Goal: Communication & Community: Share content

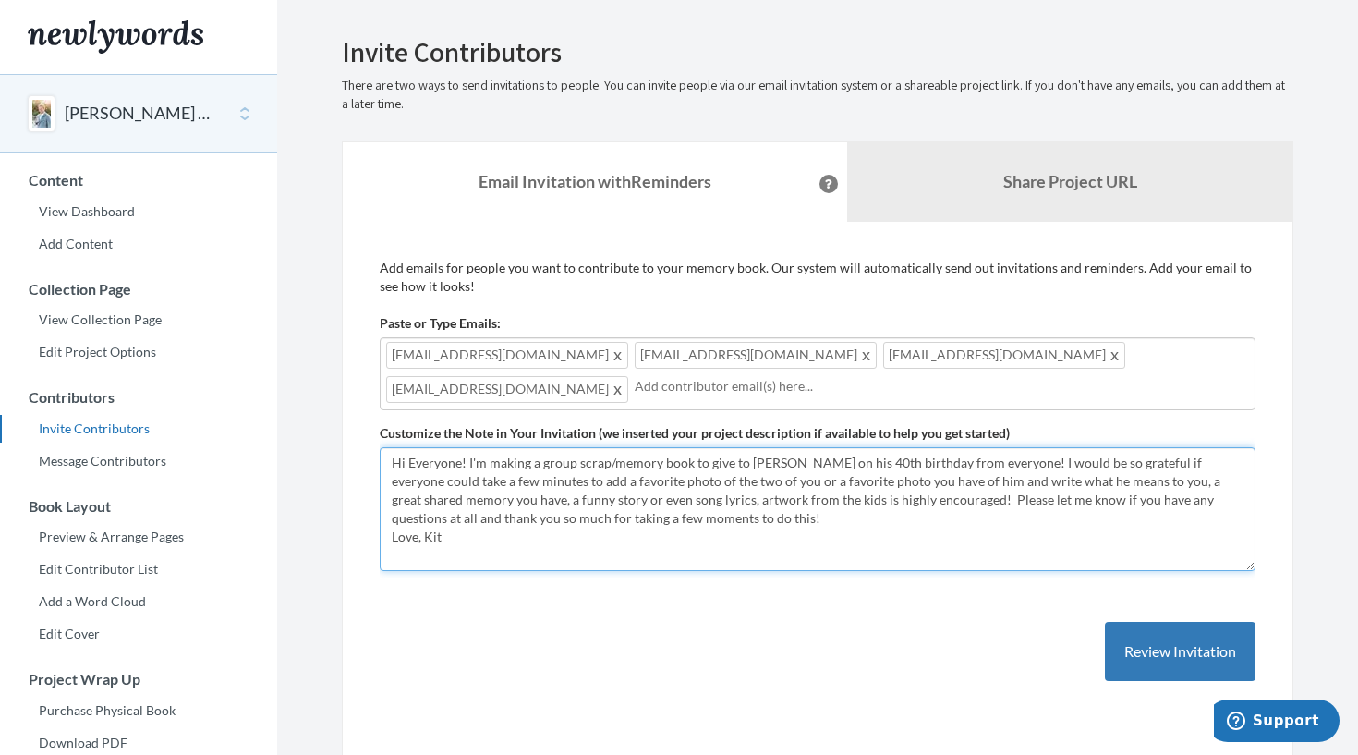
click at [583, 557] on textarea "Hi Everyone! I'm making a group scrap/memory book to give to [PERSON_NAME] on h…" at bounding box center [818, 509] width 876 height 124
click at [853, 491] on textarea "Hi Everyone! I'm making a group scrap/memory book to give to [PERSON_NAME] on h…" at bounding box center [818, 509] width 876 height 124
click at [739, 510] on textarea "Hi Everyone! I'm making a group scrap/memory book to give to [PERSON_NAME] on h…" at bounding box center [818, 509] width 876 height 124
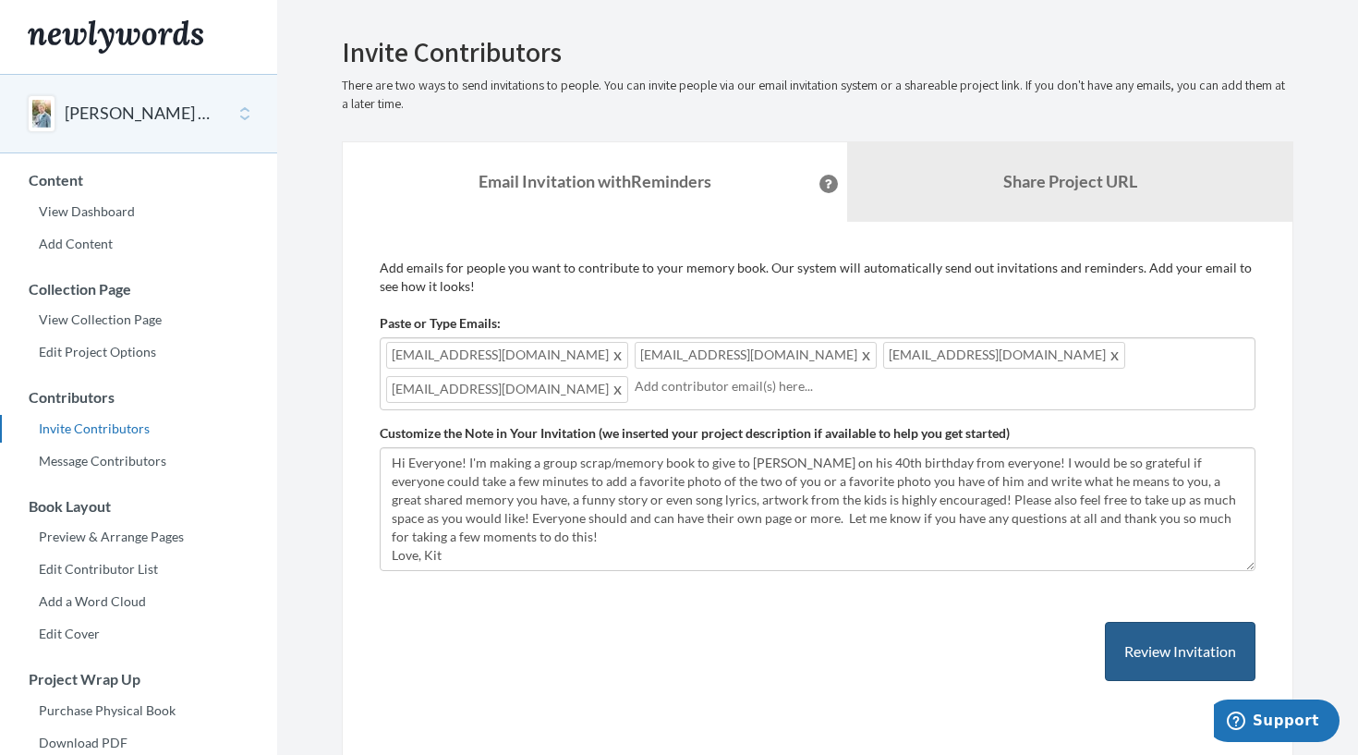
click at [1168, 627] on button "Review Invitation" at bounding box center [1180, 652] width 151 height 60
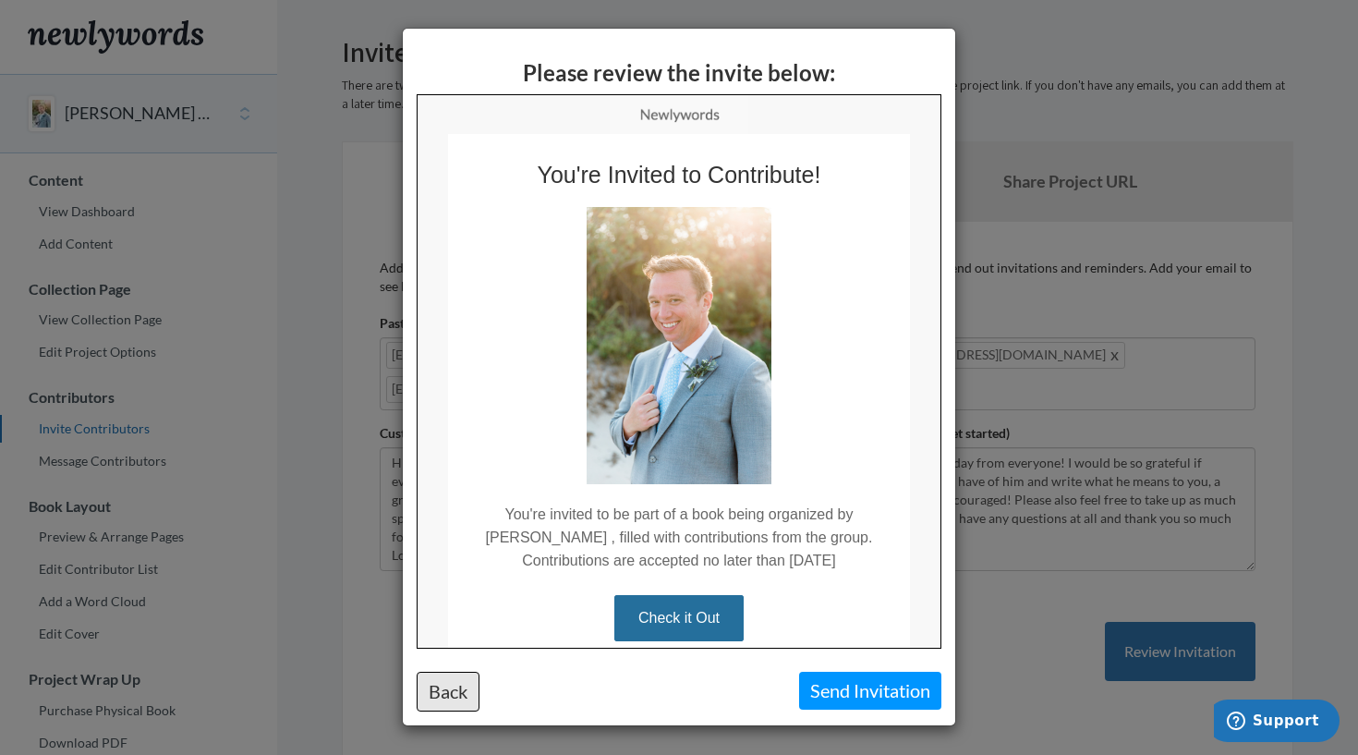
click at [450, 679] on button "Back" at bounding box center [448, 691] width 63 height 40
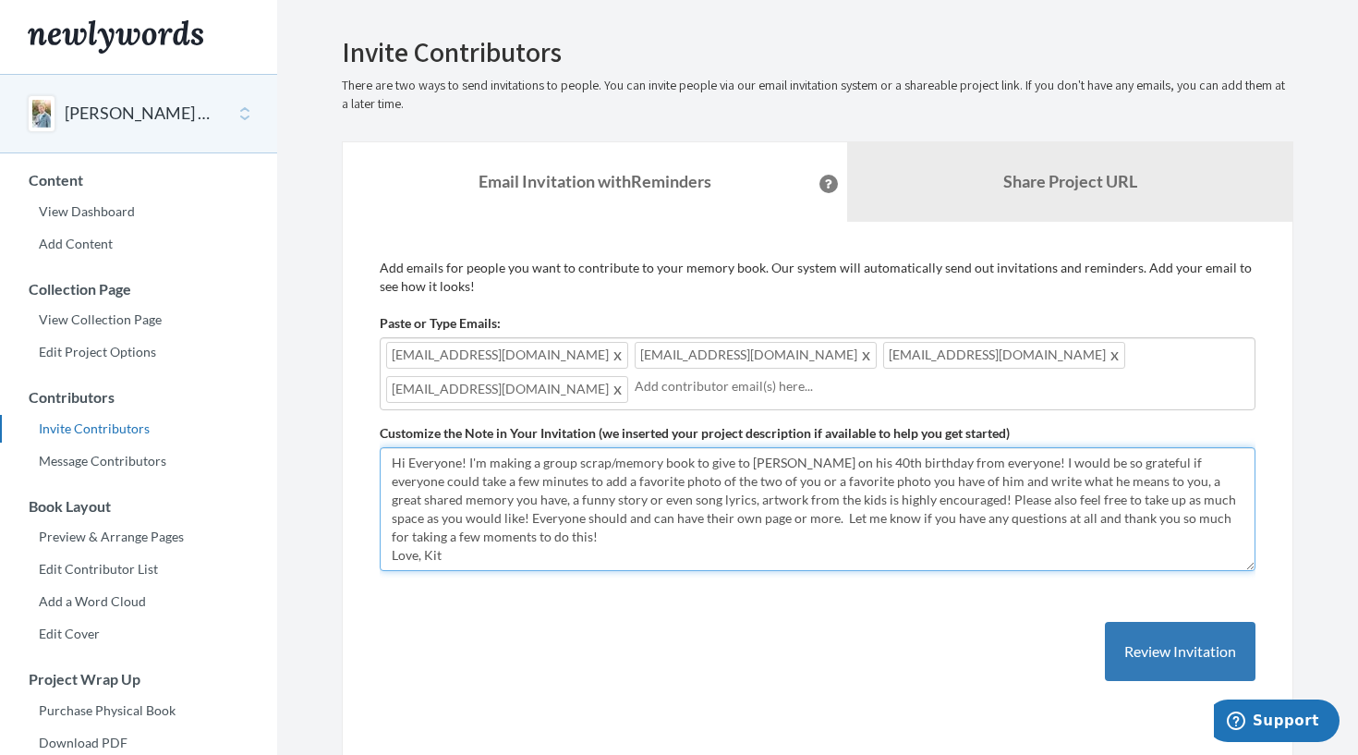
click at [445, 512] on textarea "Hi Everyone! I'm making a group scrap/memory book to give to [PERSON_NAME] on h…" at bounding box center [818, 509] width 876 height 124
click at [804, 509] on textarea "Hi Everyone! I'm making a group scrap/memory book to give to [PERSON_NAME] on h…" at bounding box center [818, 509] width 876 height 124
type textarea "Hi Everyone! I'm making a group scrap/memory book to give to [PERSON_NAME] on h…"
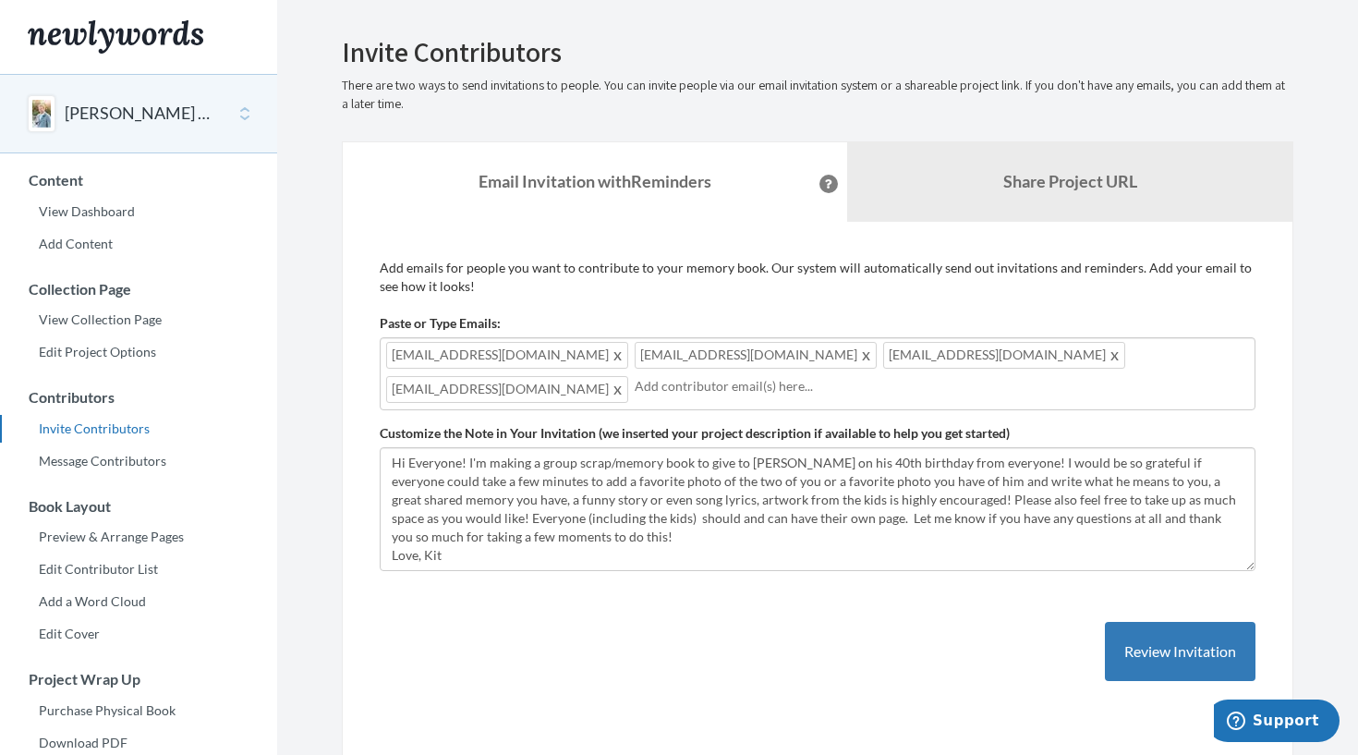
click at [634, 386] on input "text" at bounding box center [941, 386] width 614 height 20
click at [666, 694] on div "Add emails for people you want to contribute to your memory book. Our system wi…" at bounding box center [818, 489] width 876 height 460
click at [634, 384] on input "text" at bounding box center [941, 386] width 614 height 20
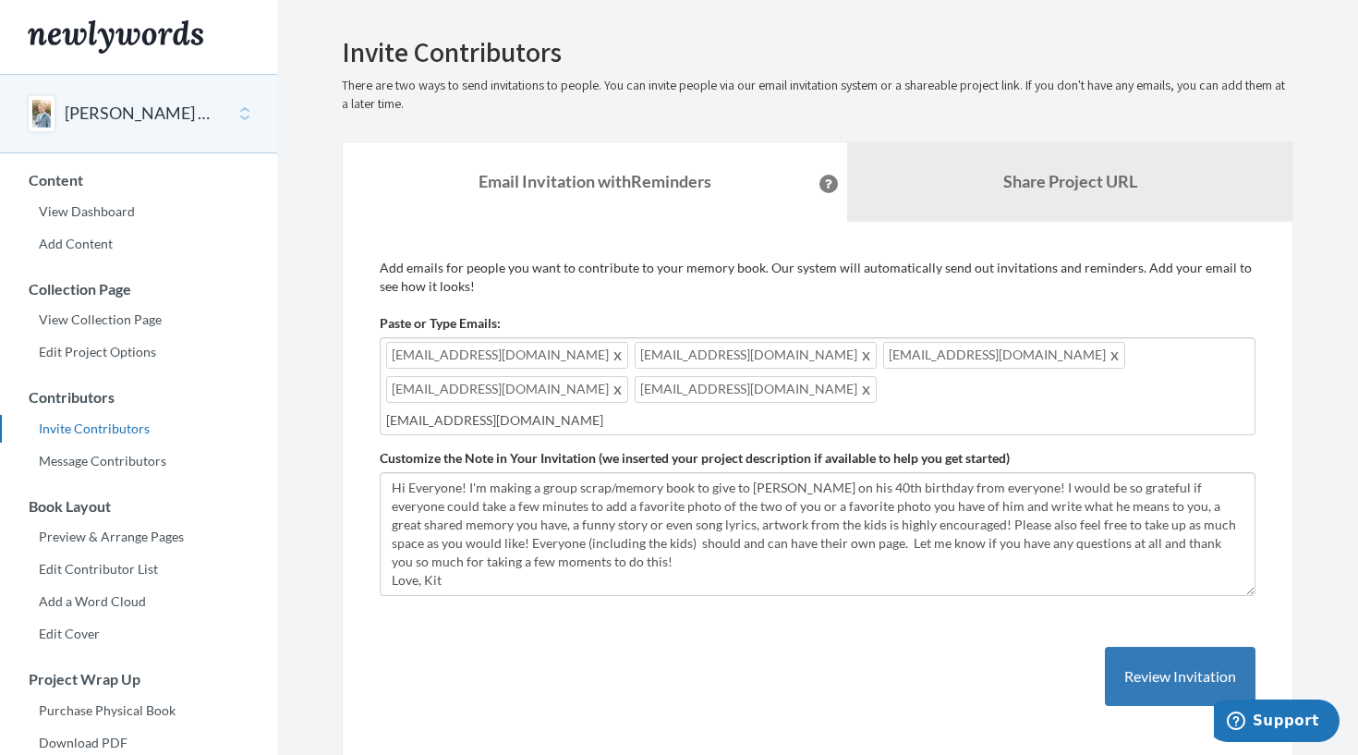
type input "[EMAIL_ADDRESS][DOMAIN_NAME]"
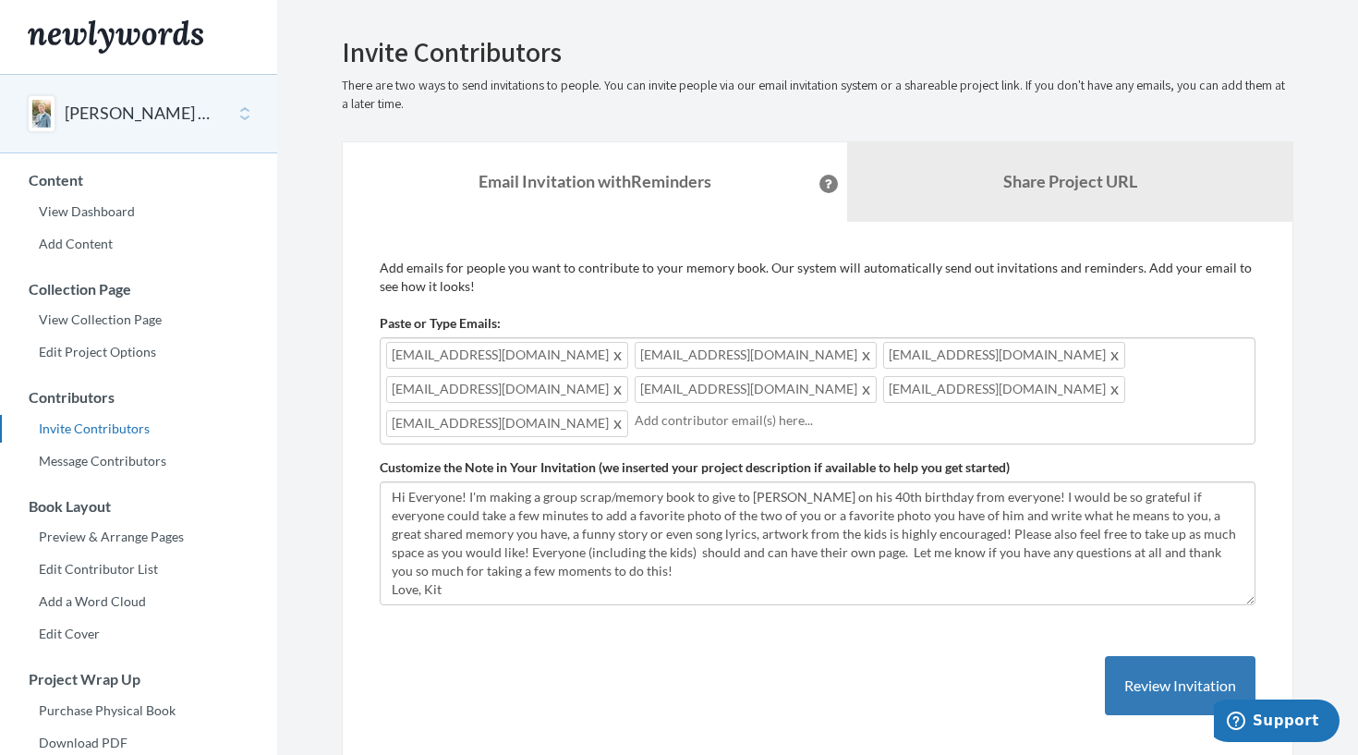
click at [865, 384] on div "[EMAIL_ADDRESS][DOMAIN_NAME] [EMAIL_ADDRESS][DOMAIN_NAME] [EMAIL_ADDRESS][DOMAI…" at bounding box center [818, 390] width 876 height 107
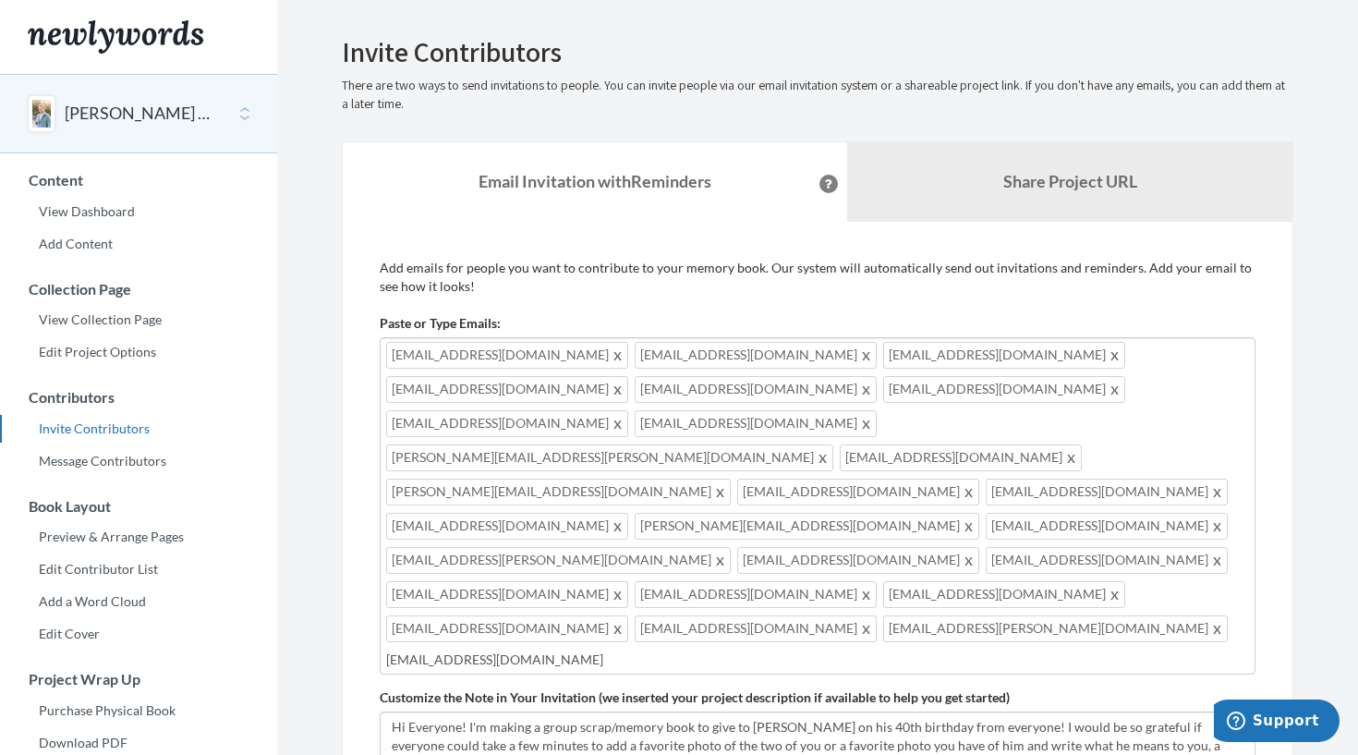
type input "[EMAIL_ADDRESS][DOMAIN_NAME]"
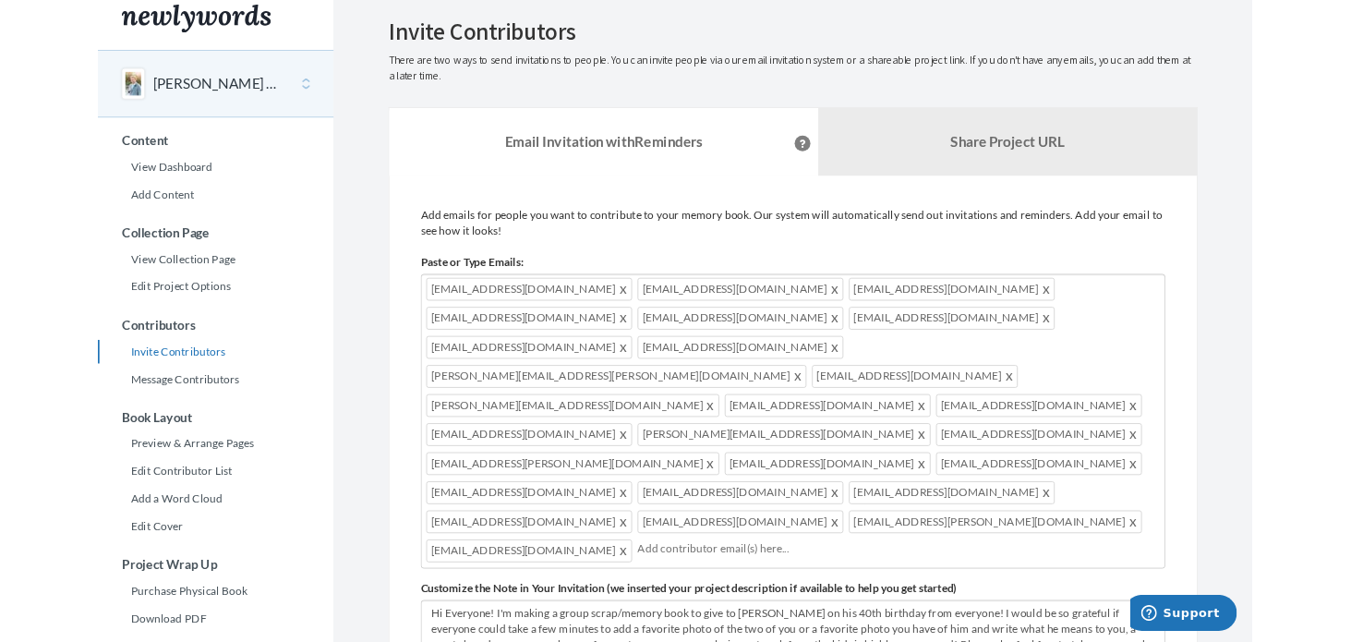
scroll to position [21, 0]
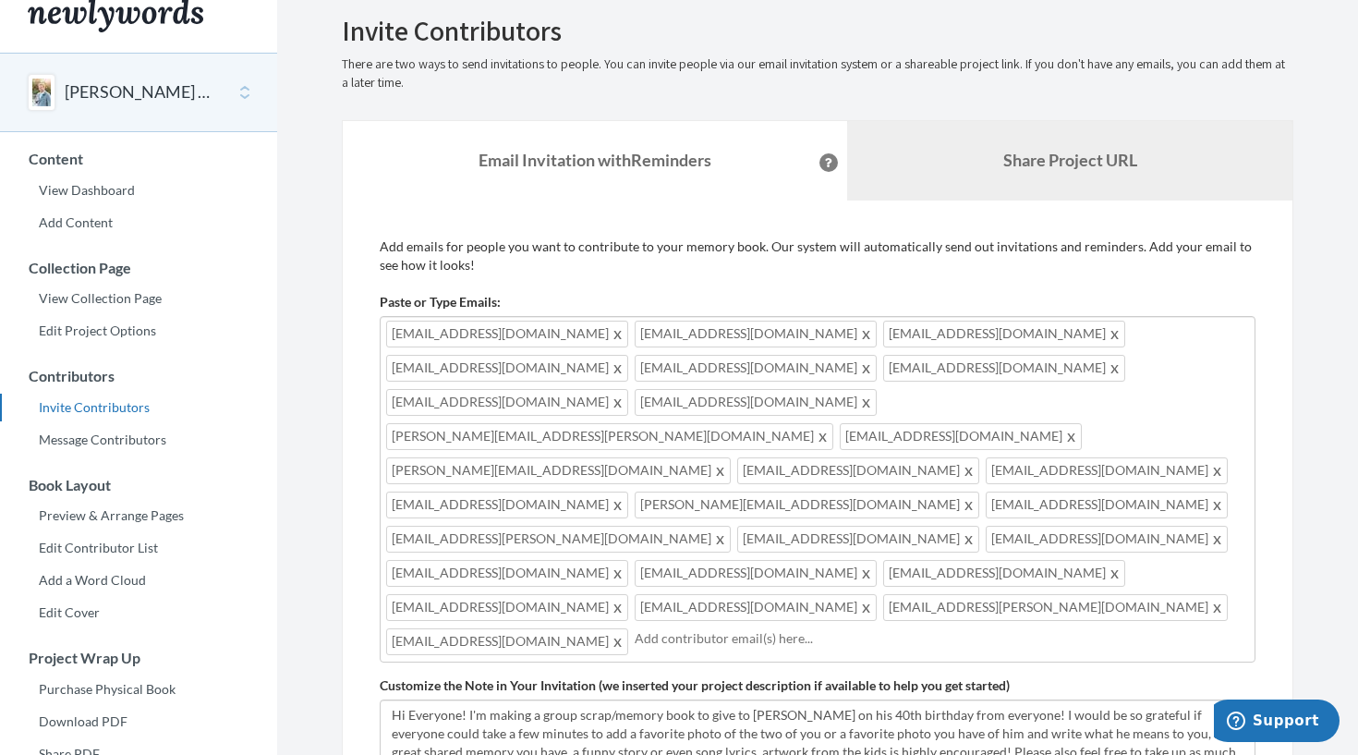
click at [979, 152] on link "Share Project URL" at bounding box center [1069, 160] width 445 height 79
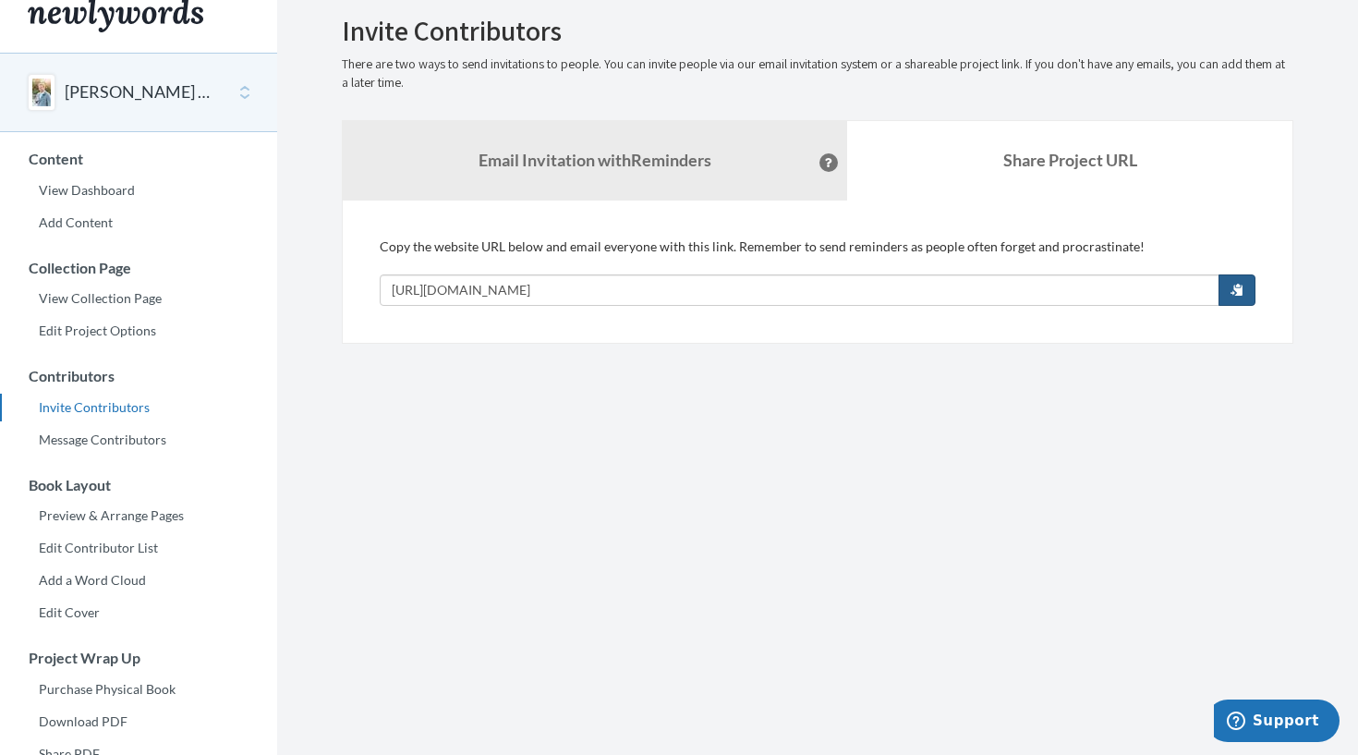
click at [1236, 289] on span "button" at bounding box center [1236, 289] width 13 height 13
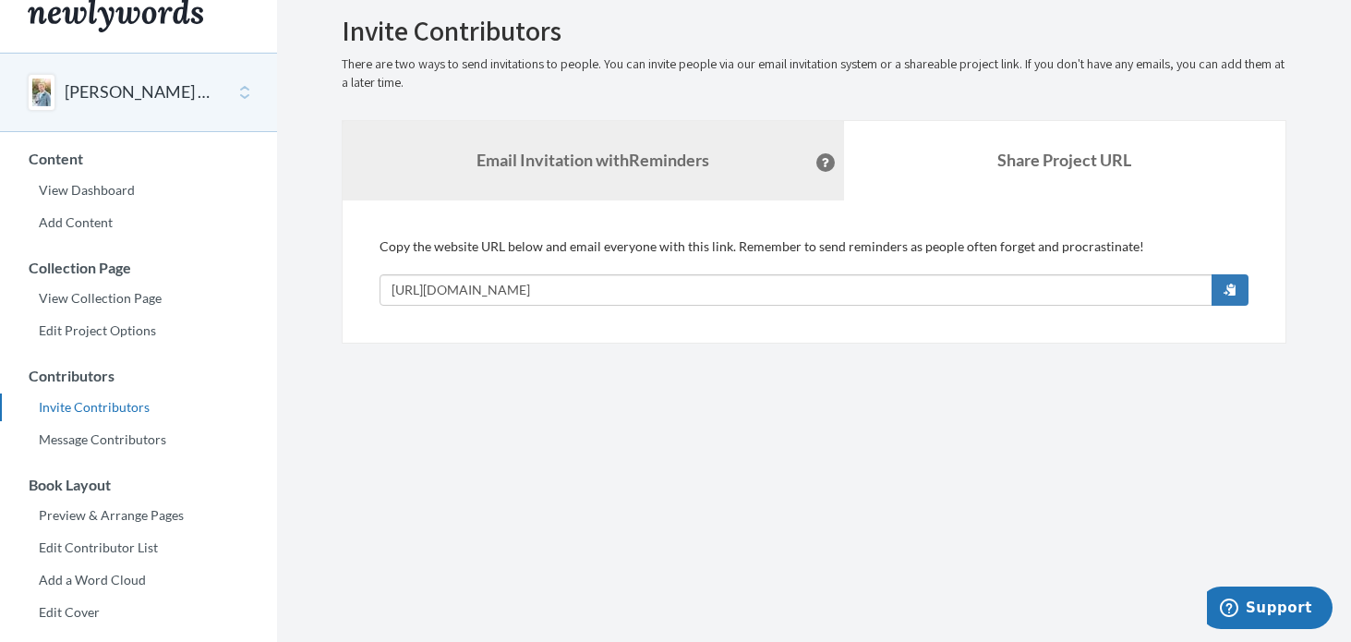
click at [613, 131] on link "Email Invitation with Reminders" at bounding box center [593, 160] width 501 height 79
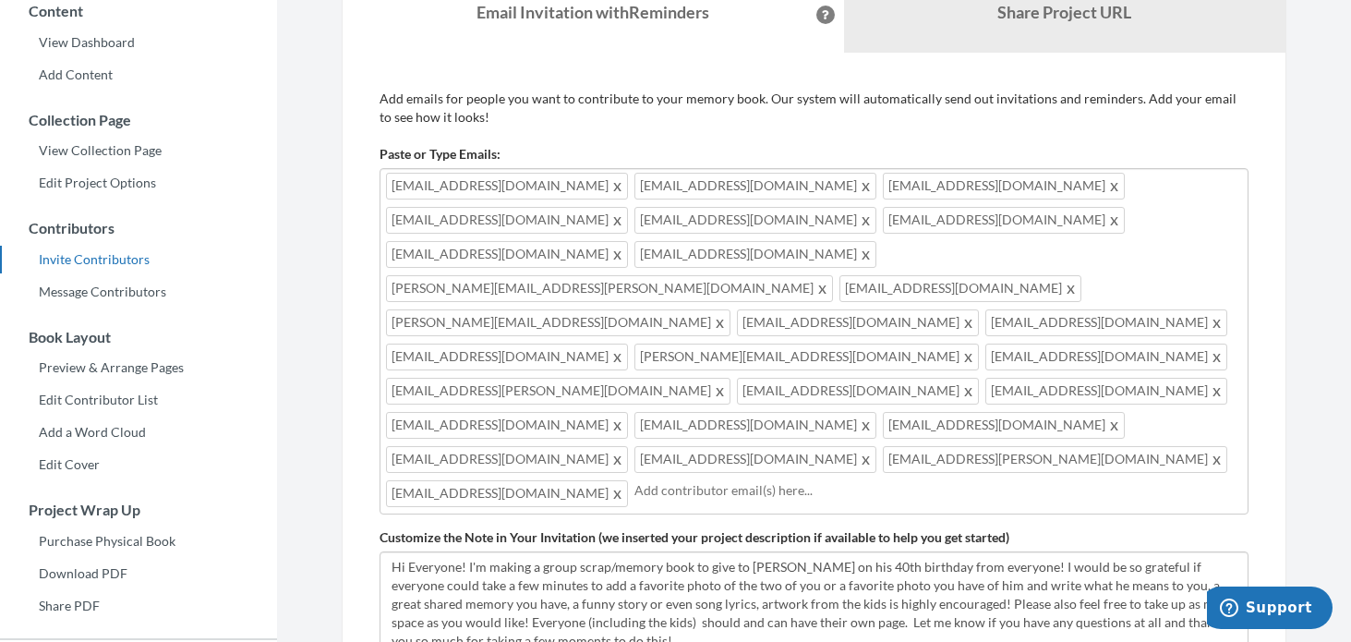
scroll to position [197, 0]
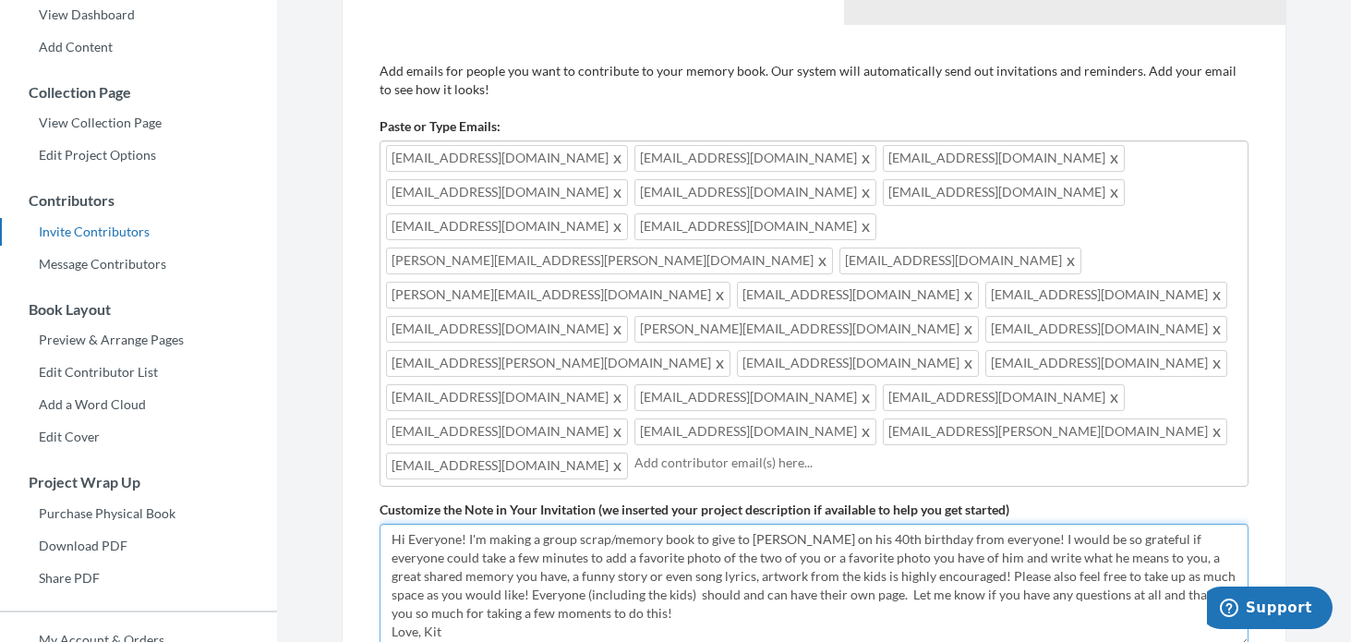
drag, startPoint x: 392, startPoint y: 426, endPoint x: 586, endPoint y: 529, distance: 219.8
click at [586, 529] on textarea "Hi Everyone! I'm making a group scrap/memory book to give to [PERSON_NAME] on h…" at bounding box center [814, 586] width 869 height 124
paste textarea "[URL][DOMAIN_NAME]"
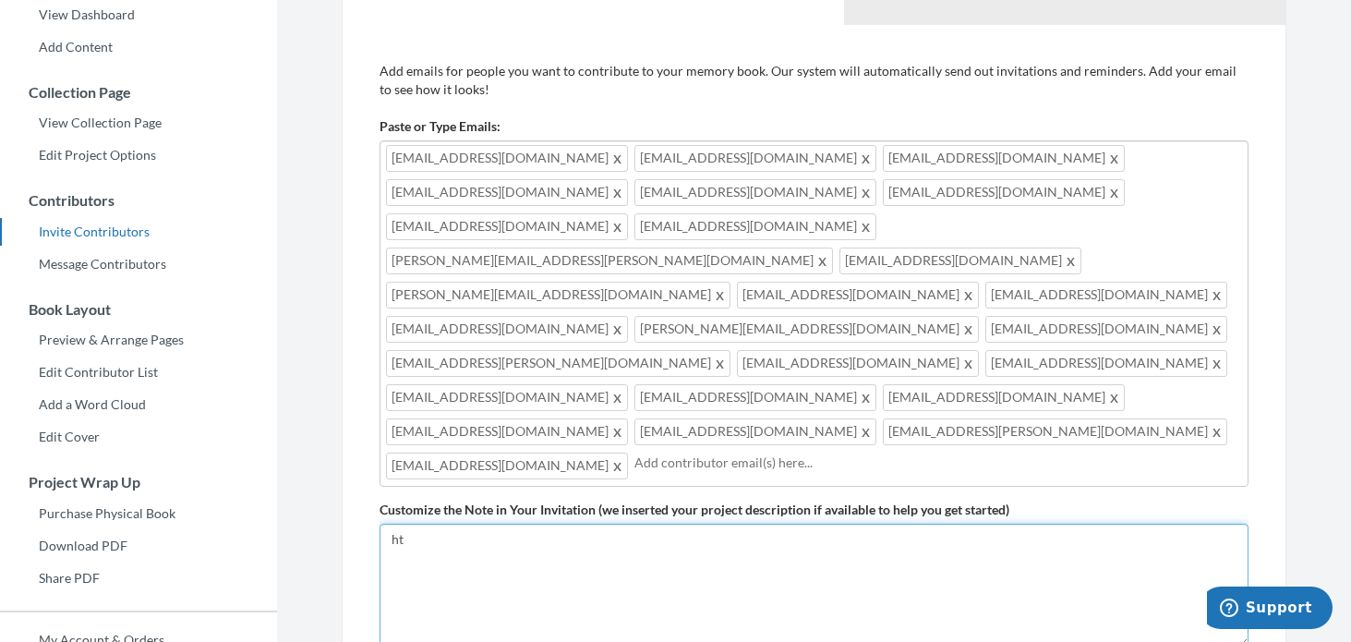
type textarea "h"
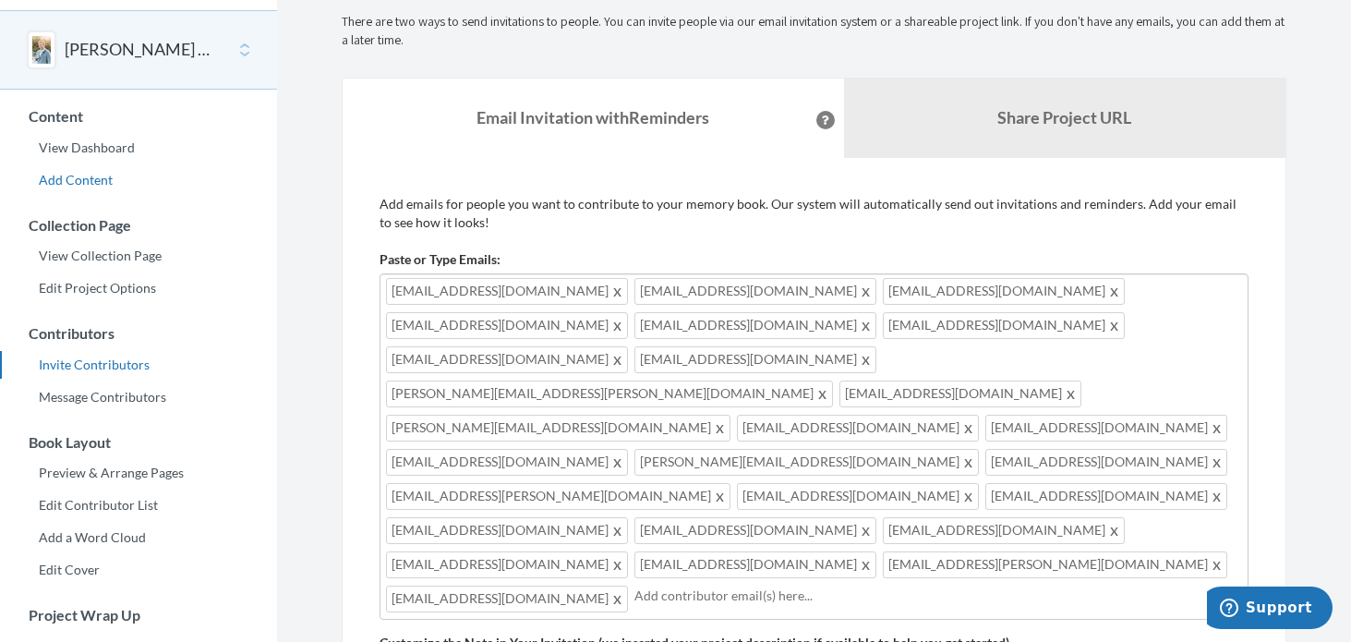
scroll to position [54, 0]
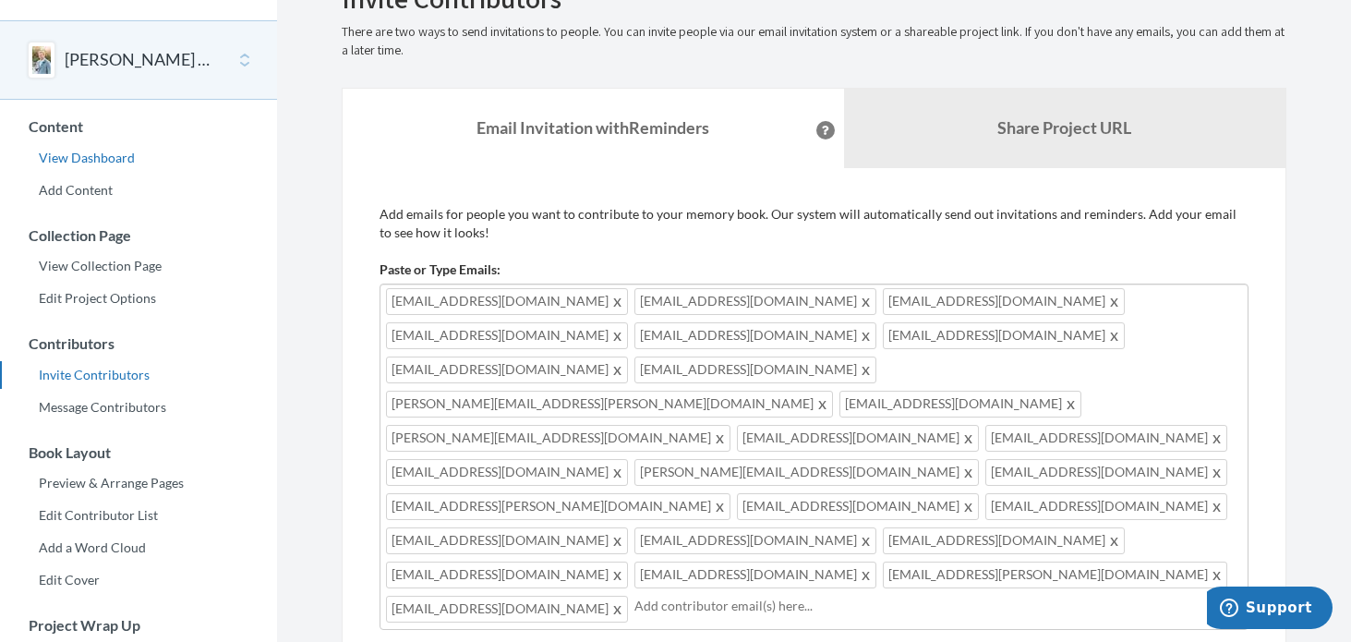
click at [95, 163] on link "View Dashboard" at bounding box center [138, 158] width 277 height 28
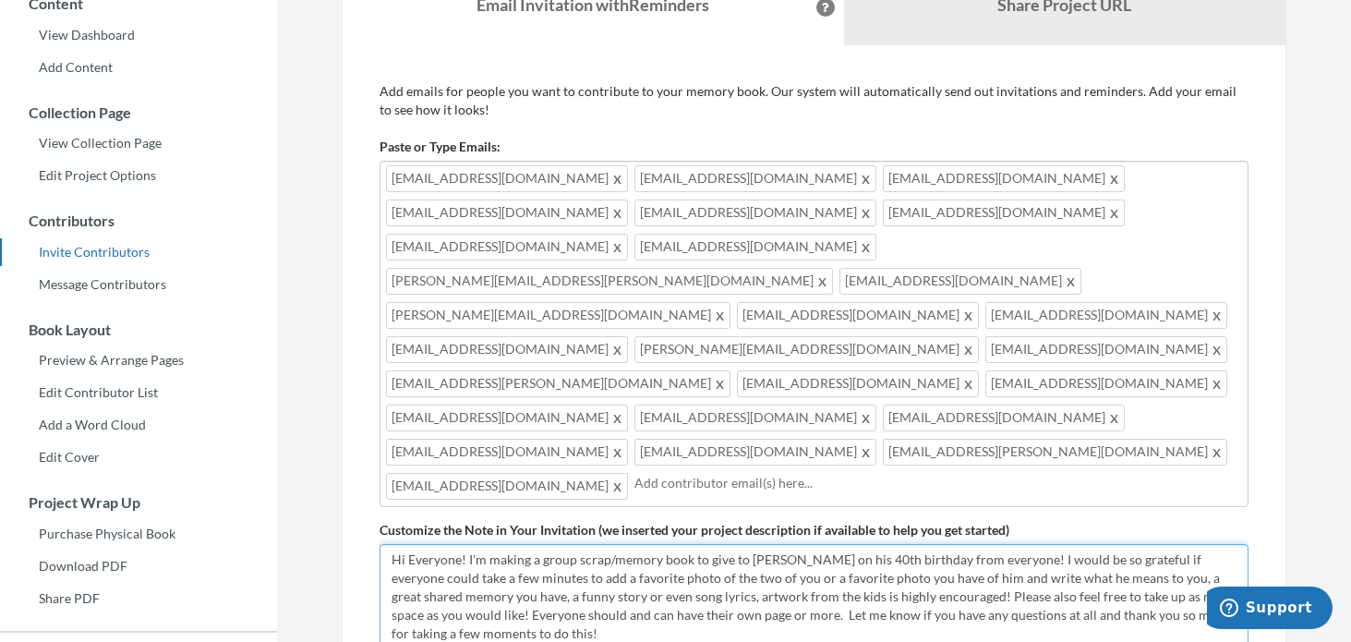
drag, startPoint x: 452, startPoint y: 539, endPoint x: 378, endPoint y: 442, distance: 121.9
click at [378, 442] on div "Add emails for people you want to contribute to your memory book. Our system wi…" at bounding box center [814, 449] width 945 height 808
click at [936, 36] on link "Share Project URL" at bounding box center [1065, 5] width 442 height 79
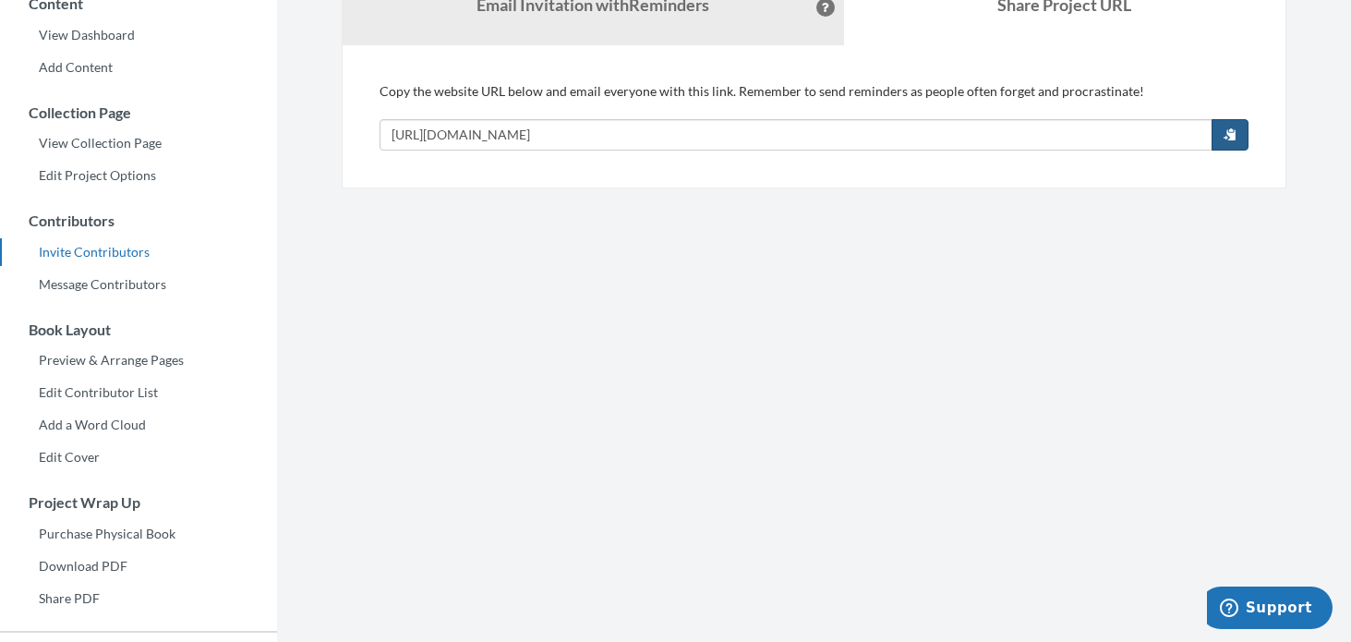
click at [1231, 137] on span "button" at bounding box center [1230, 133] width 13 height 13
click at [1236, 131] on span "button" at bounding box center [1230, 133] width 13 height 13
click at [1226, 136] on span "button" at bounding box center [1230, 133] width 13 height 13
click at [1238, 127] on button "button" at bounding box center [1230, 134] width 37 height 31
click at [1238, 129] on button "button" at bounding box center [1230, 134] width 37 height 31
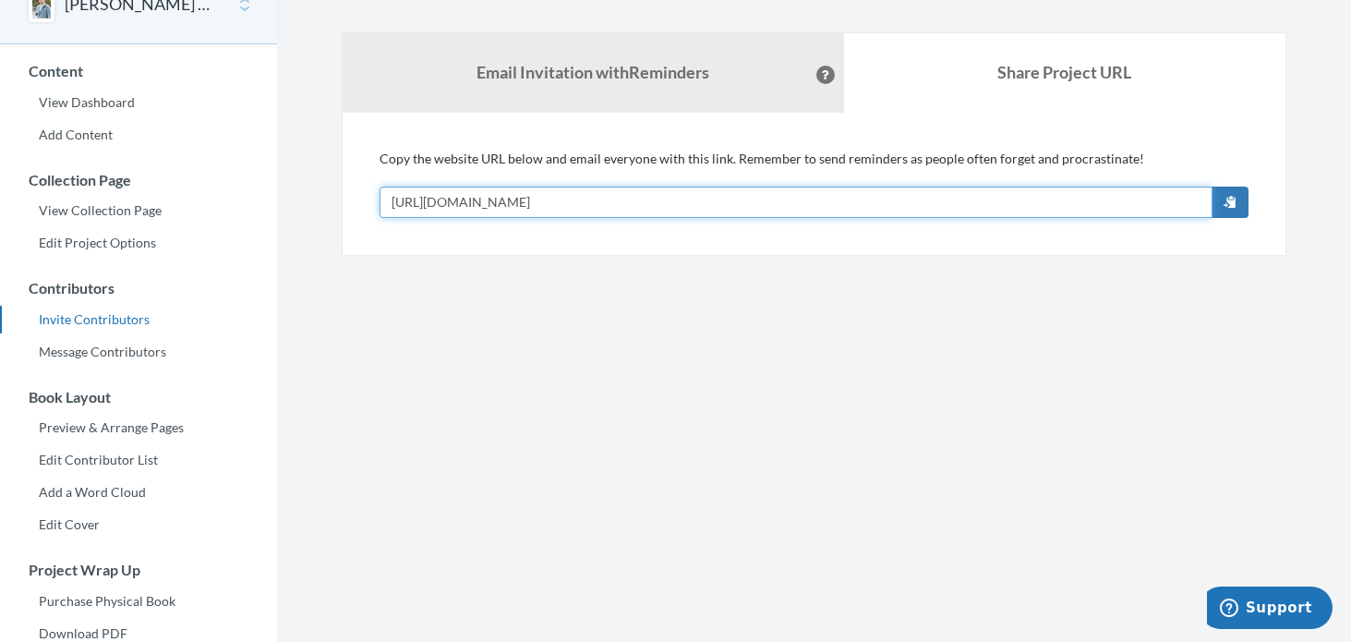
scroll to position [95, 0]
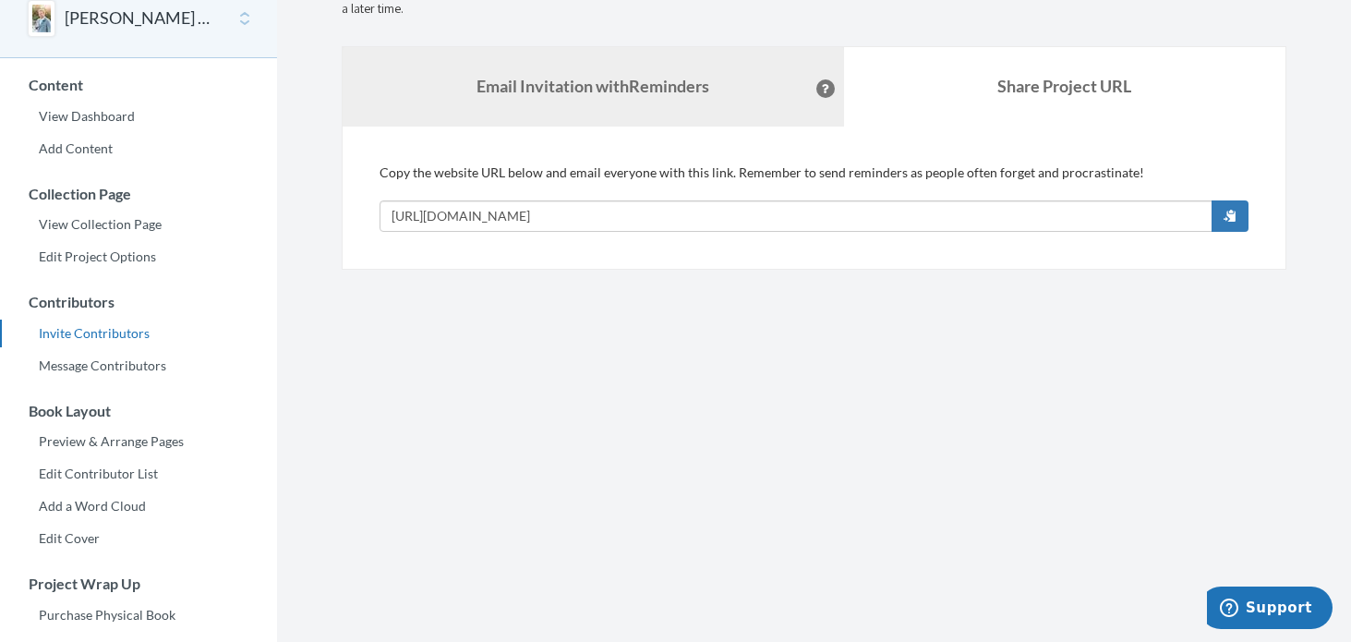
click at [612, 96] on link "Email Invitation with Reminders" at bounding box center [593, 86] width 501 height 79
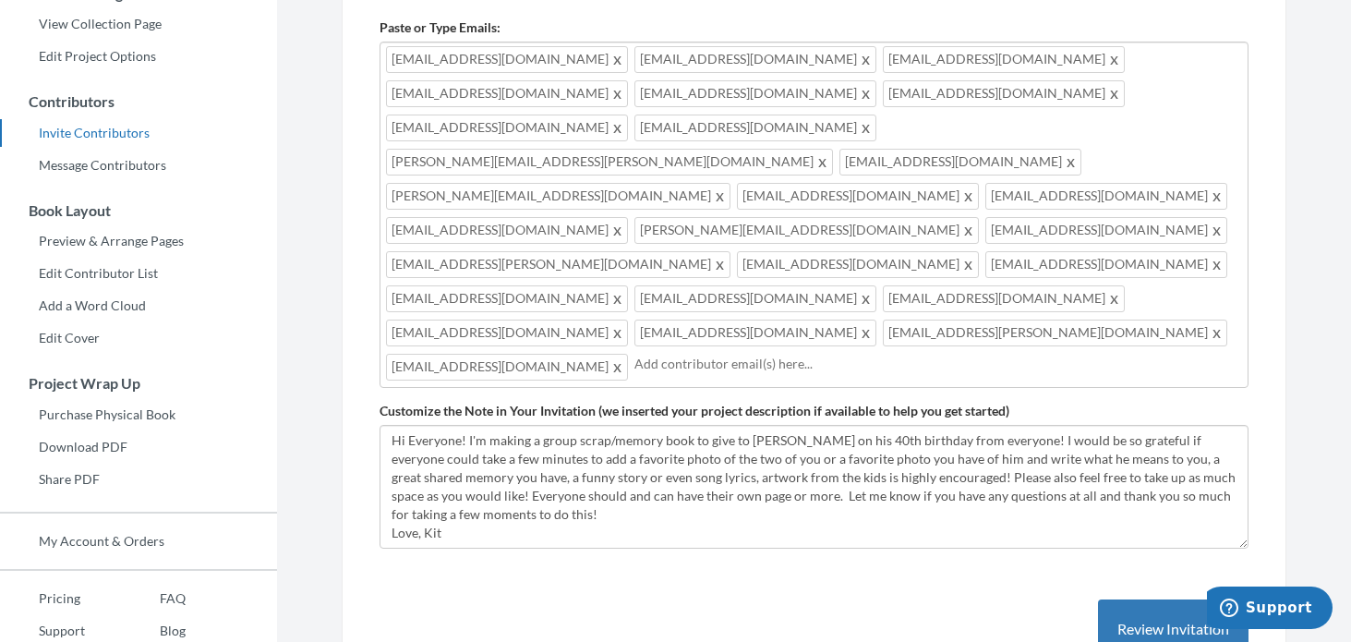
scroll to position [304, 0]
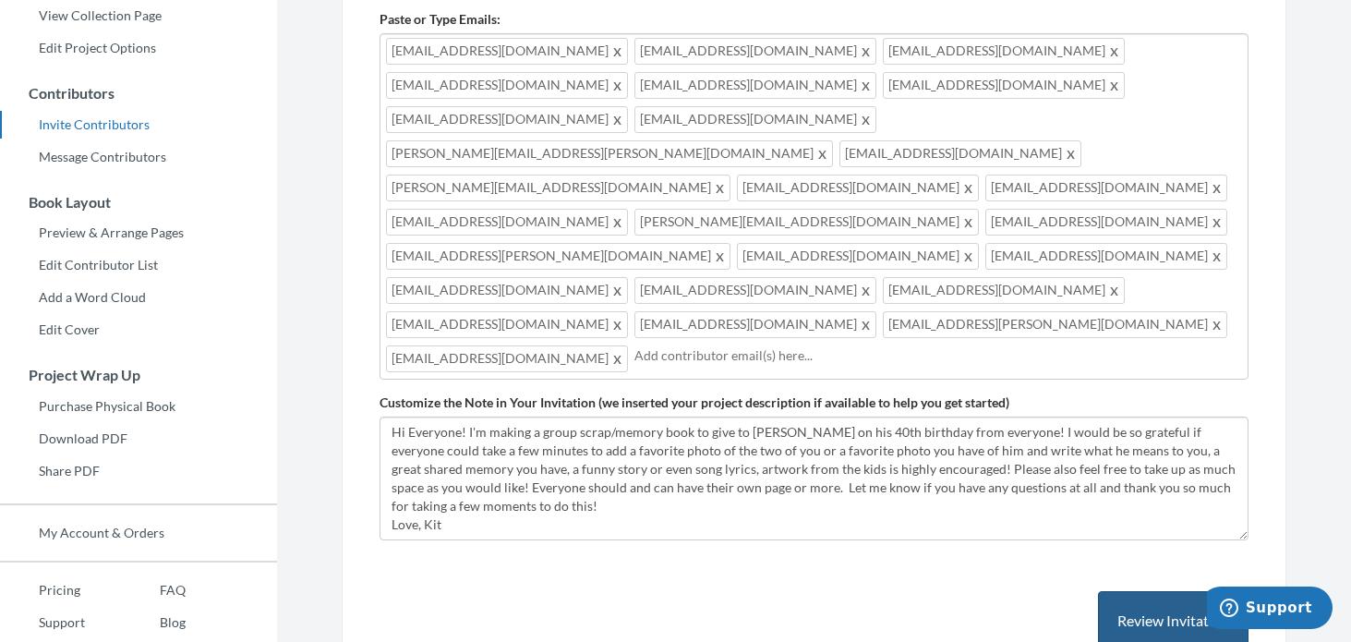
click at [1187, 591] on button "Review Invitation" at bounding box center [1173, 621] width 151 height 60
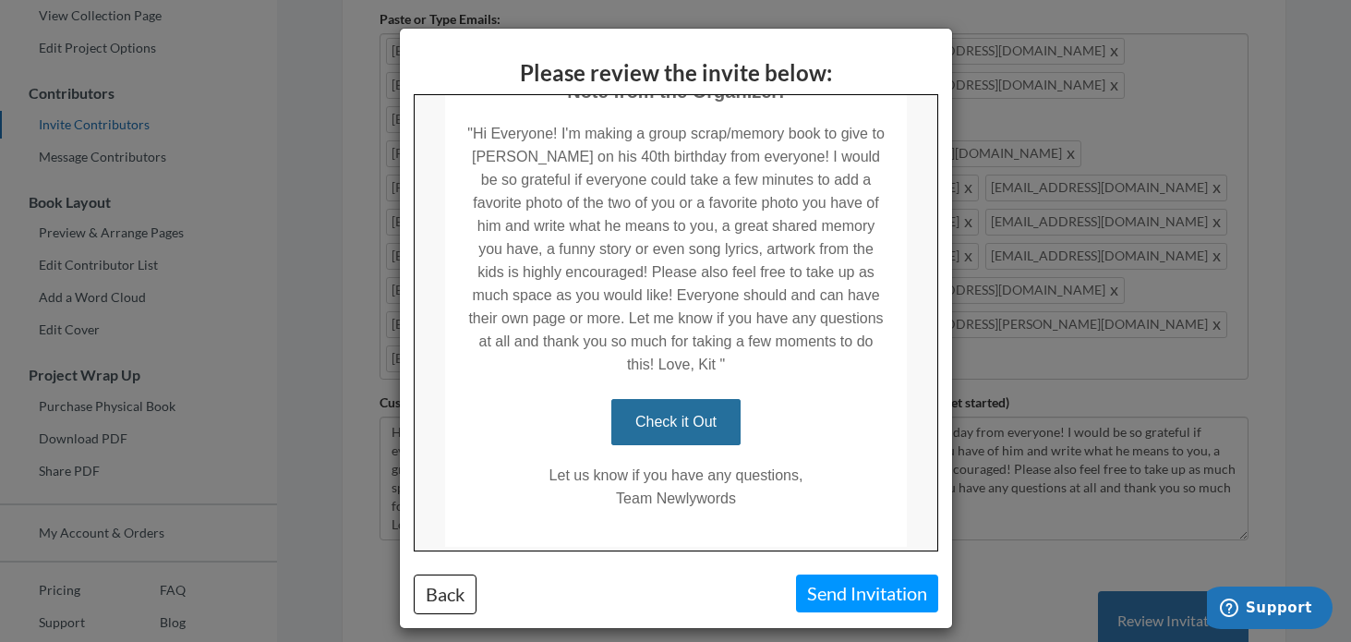
scroll to position [512, 0]
click at [841, 591] on button "Send Invitation" at bounding box center [867, 593] width 142 height 38
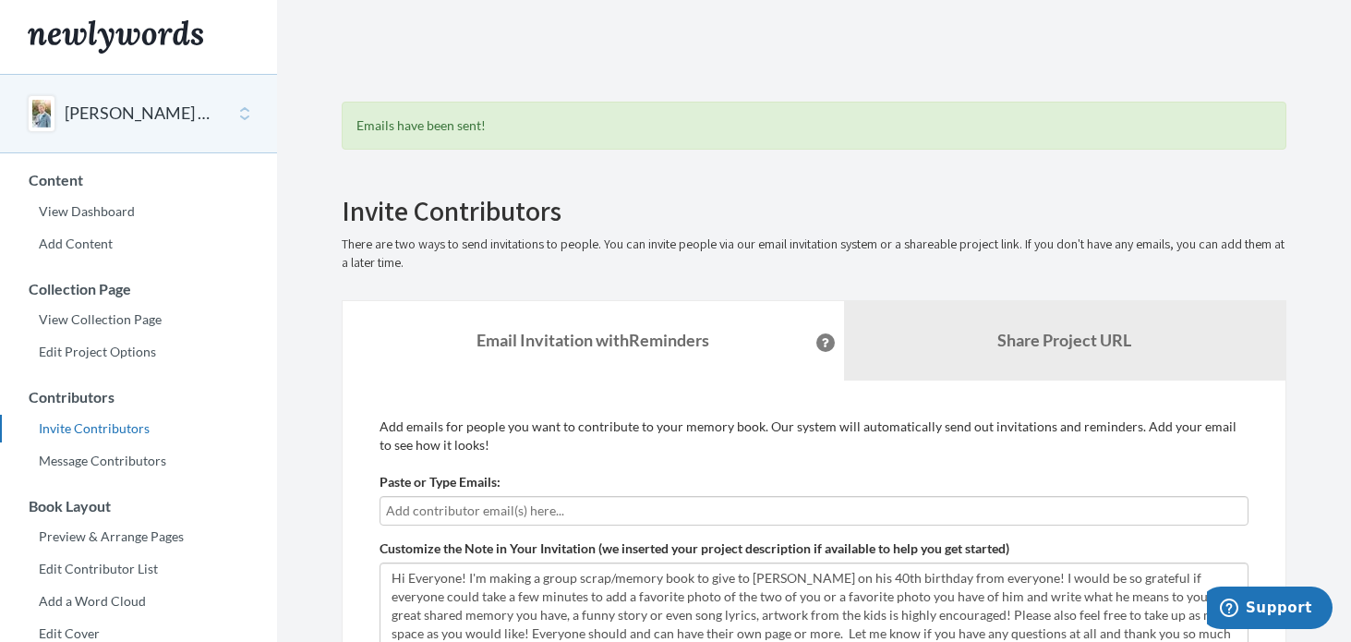
scroll to position [0, 0]
click at [968, 338] on link "Share Project URL" at bounding box center [1065, 340] width 442 height 79
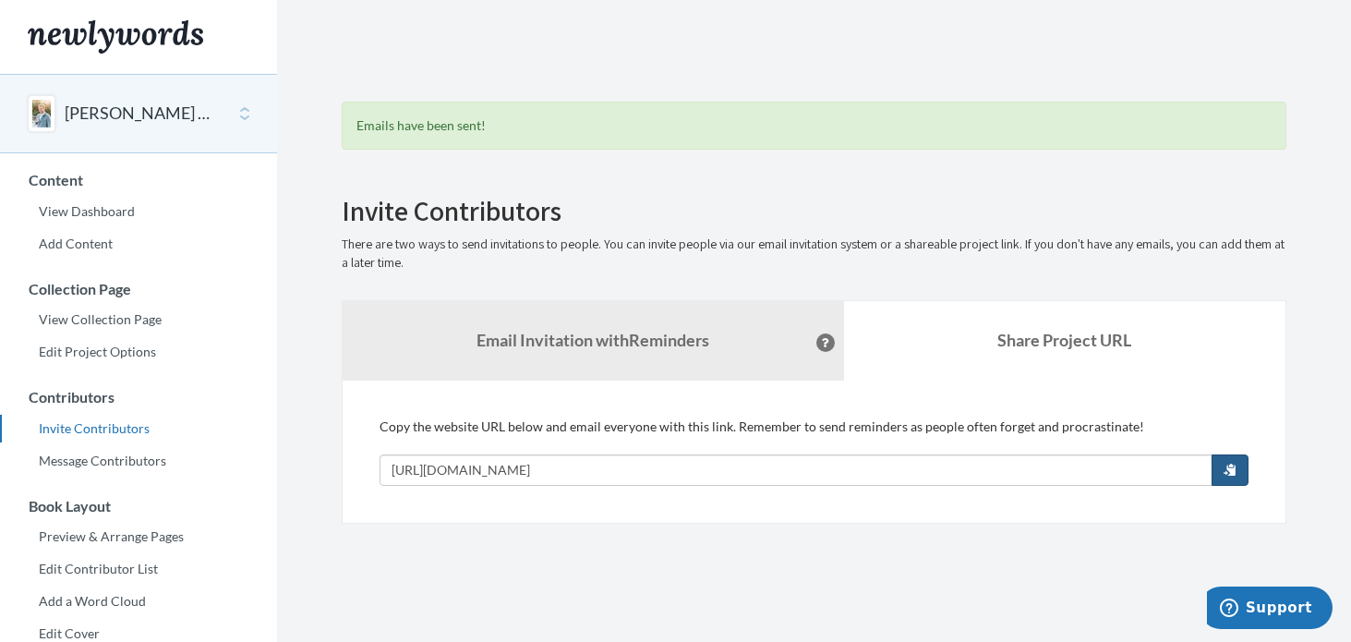
click at [1237, 467] on button "button" at bounding box center [1230, 469] width 37 height 31
click at [82, 211] on link "View Dashboard" at bounding box center [138, 212] width 277 height 28
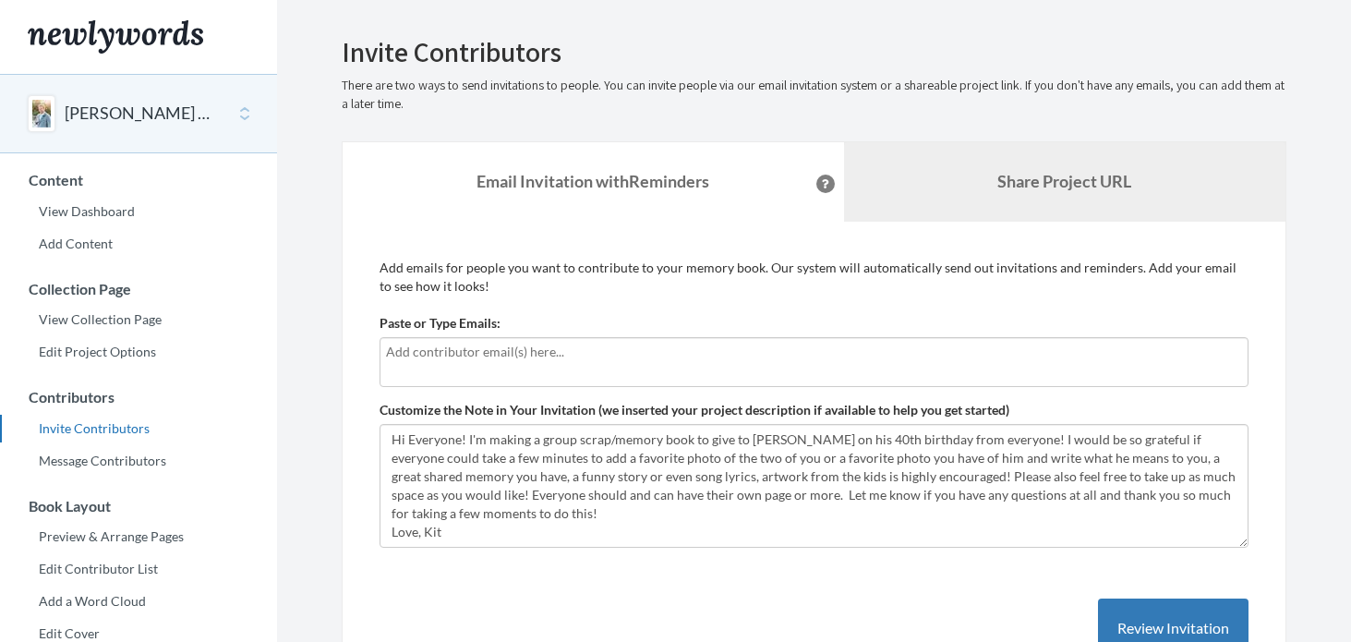
click at [982, 184] on link "Share Project URL" at bounding box center [1065, 181] width 442 height 79
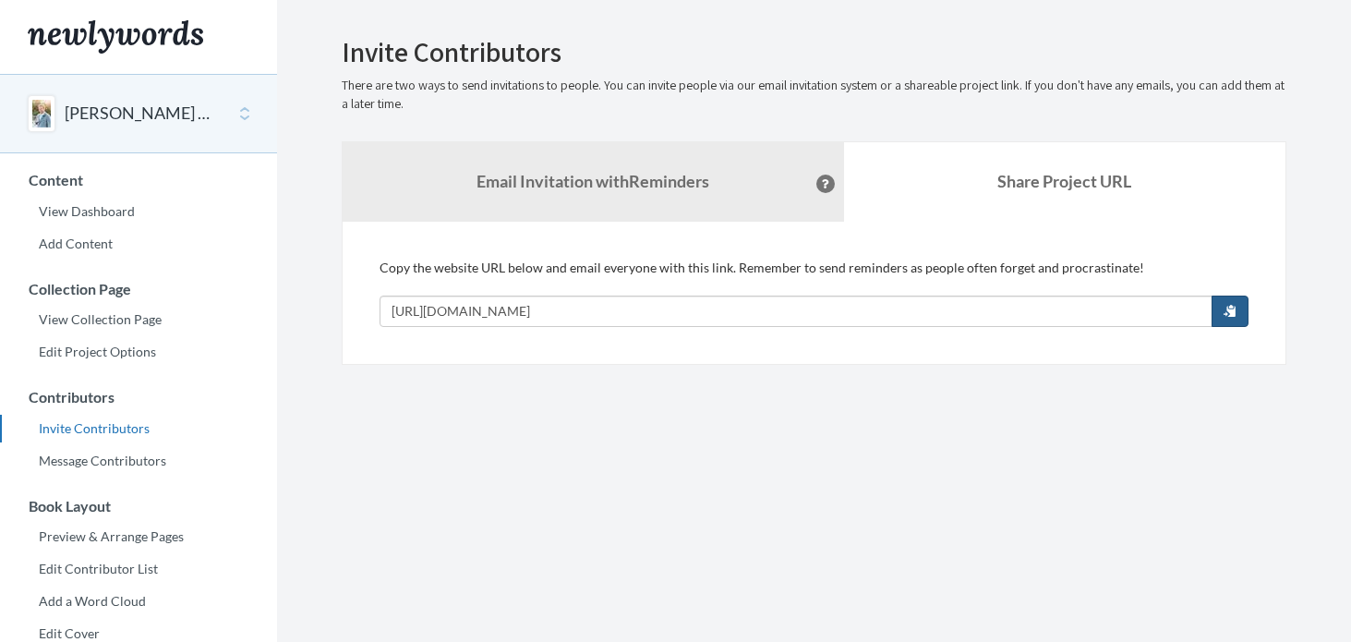
click at [1230, 308] on span "button" at bounding box center [1230, 310] width 13 height 13
click at [1229, 305] on span "button" at bounding box center [1230, 310] width 13 height 13
click at [1230, 318] on button "button" at bounding box center [1230, 311] width 37 height 31
click at [1219, 310] on button "button" at bounding box center [1230, 311] width 37 height 31
click at [84, 429] on link "Invite Contributors" at bounding box center [138, 429] width 277 height 28
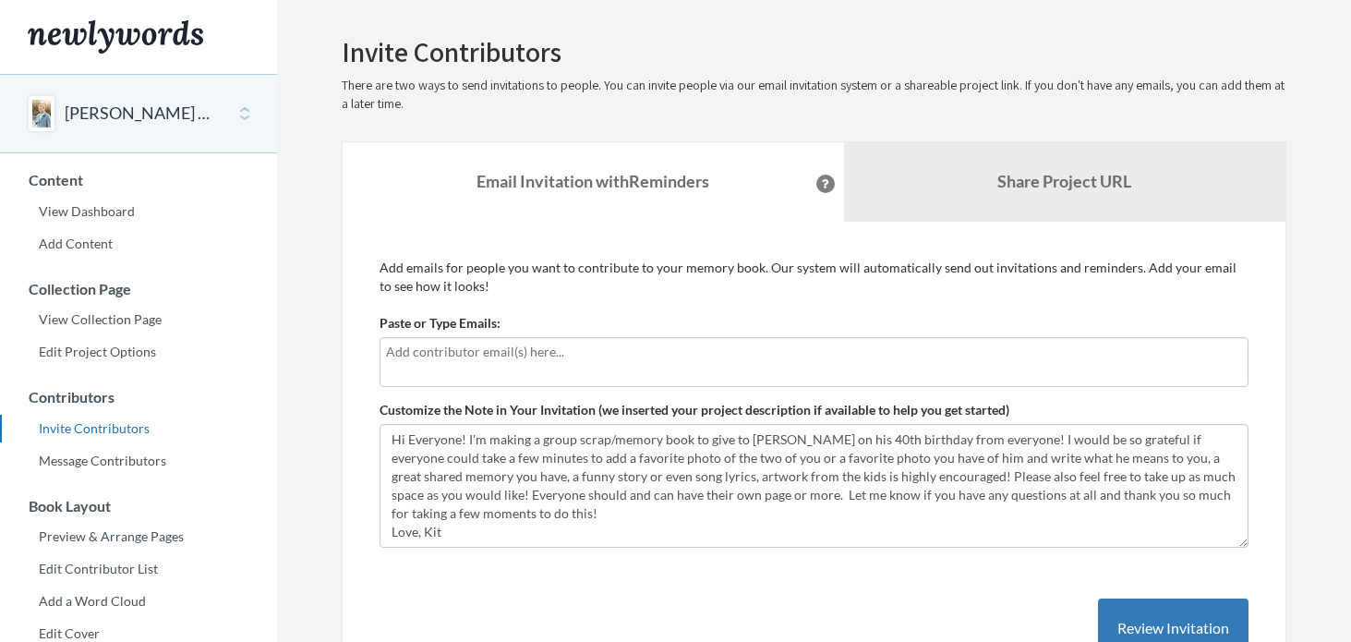
click at [582, 359] on input "text" at bounding box center [814, 352] width 856 height 20
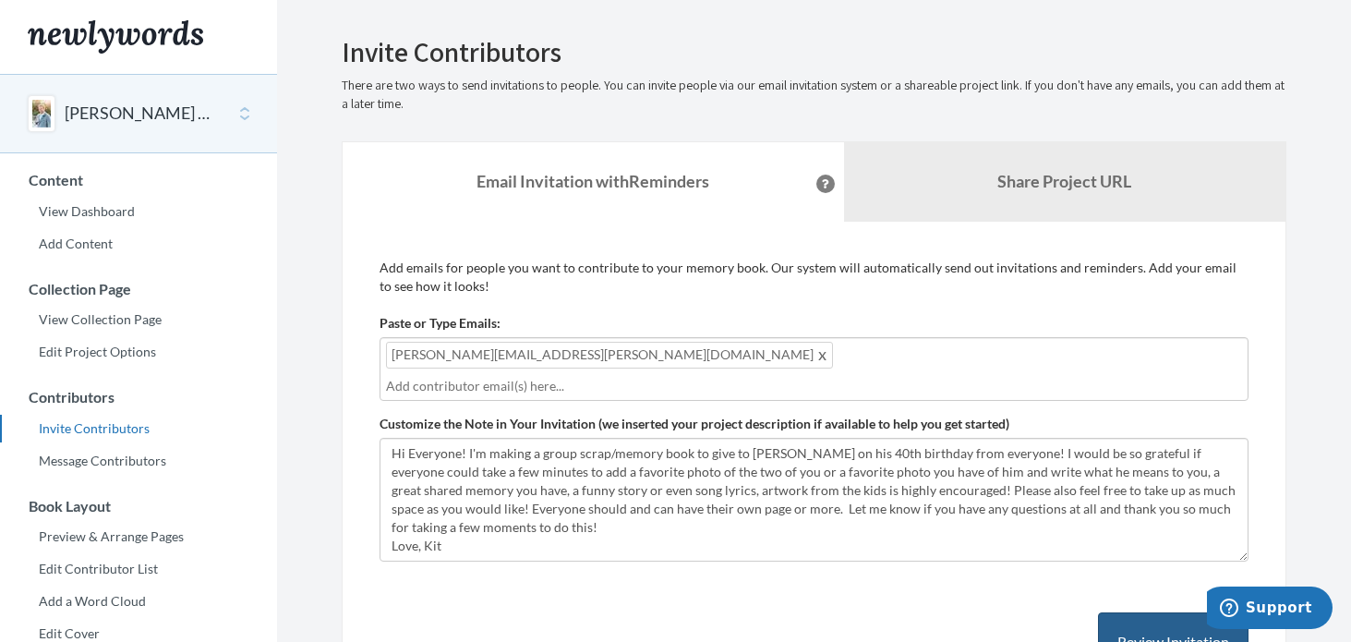
click at [1181, 616] on button "Review Invitation" at bounding box center [1173, 642] width 151 height 60
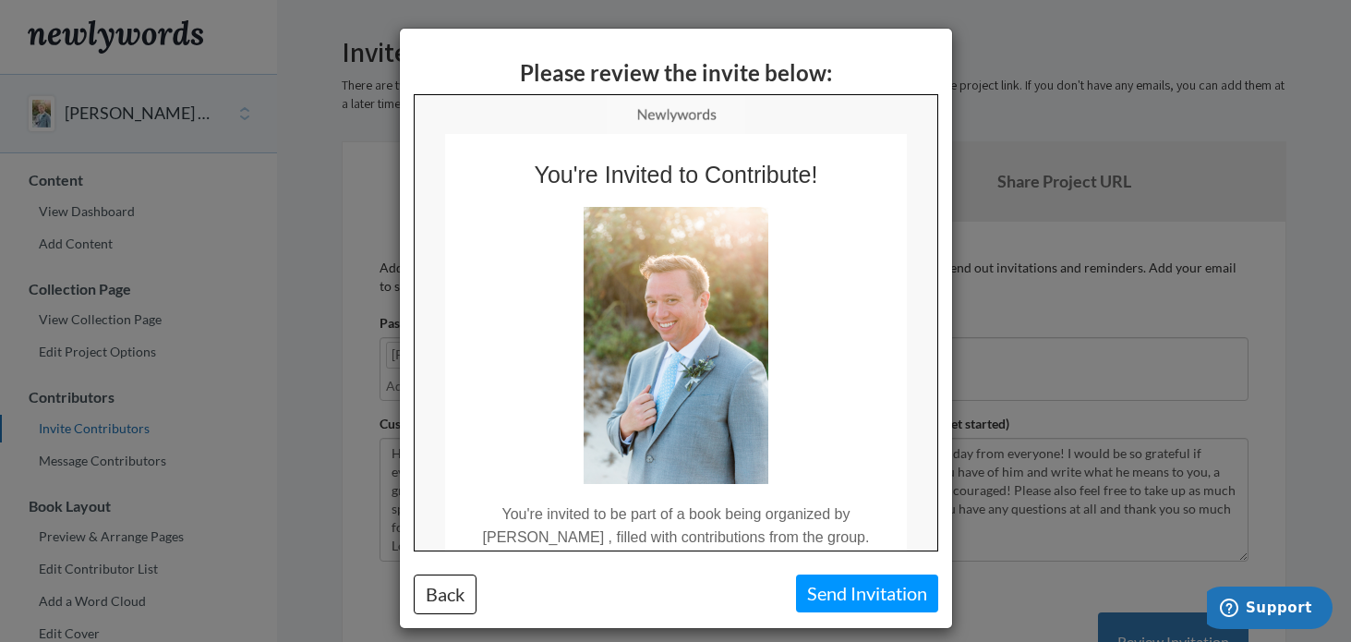
click at [864, 595] on button "Send Invitation" at bounding box center [867, 593] width 142 height 38
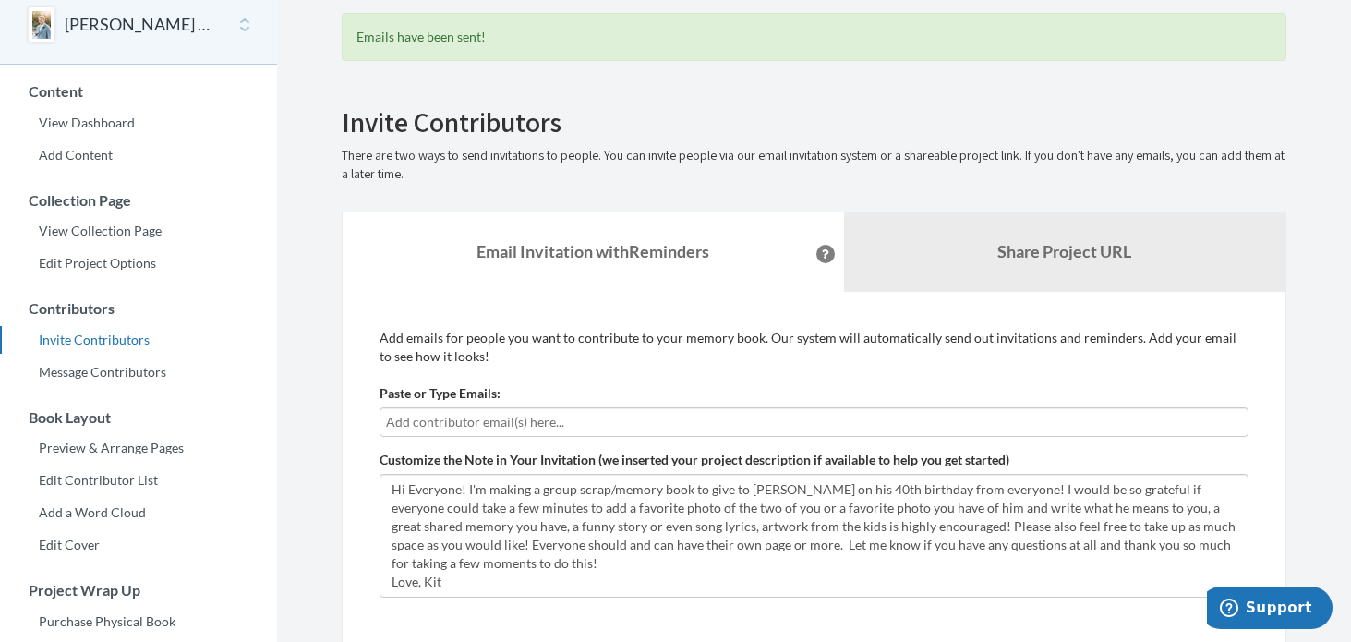
scroll to position [66, 0]
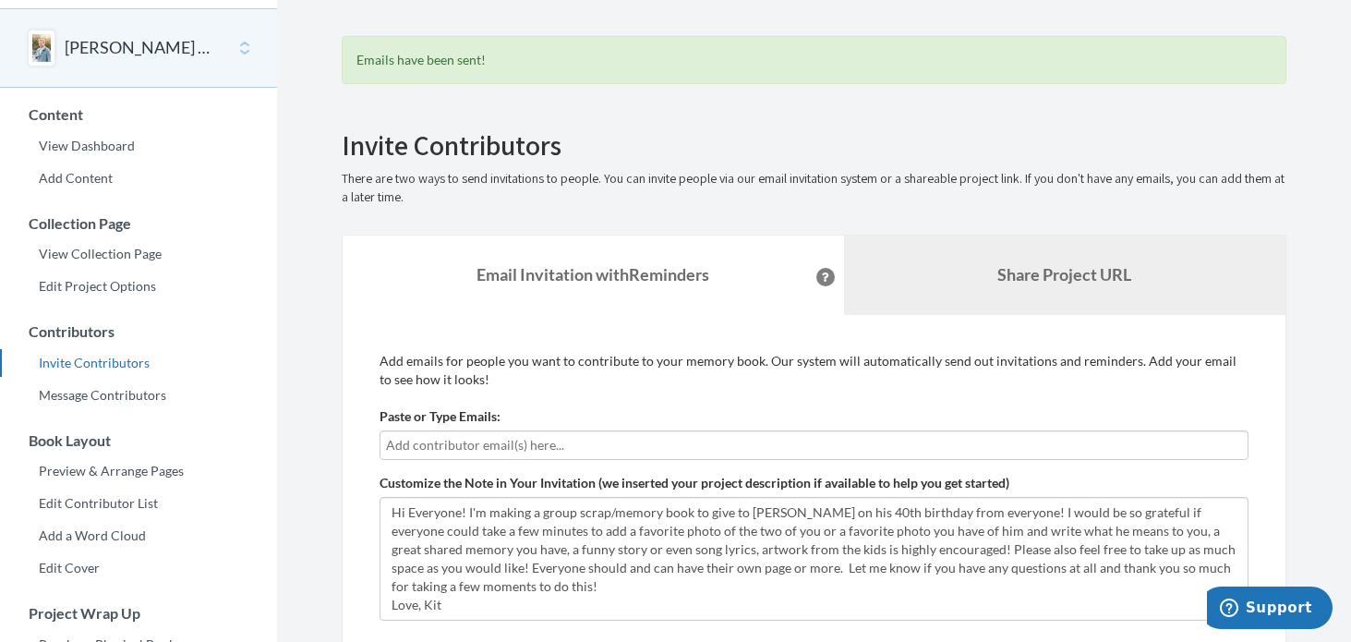
click at [1009, 274] on b "Share Project URL" at bounding box center [1064, 274] width 134 height 20
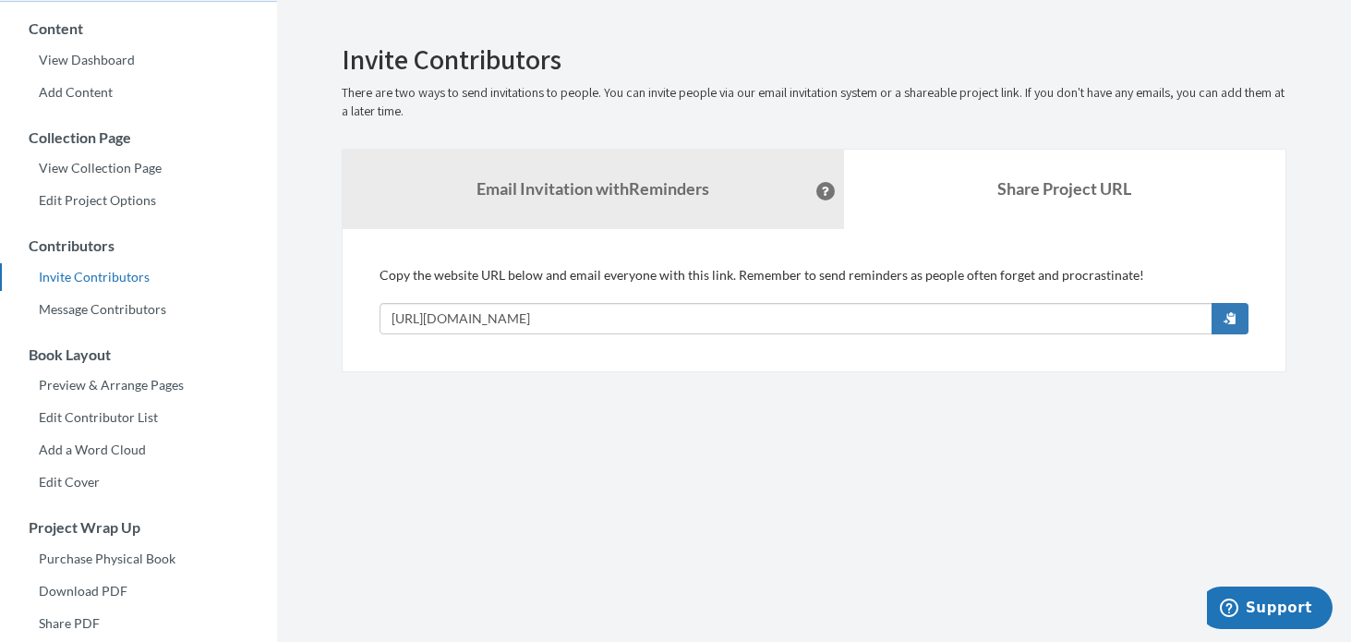
scroll to position [153, 0]
click at [1237, 309] on button "button" at bounding box center [1230, 316] width 37 height 31
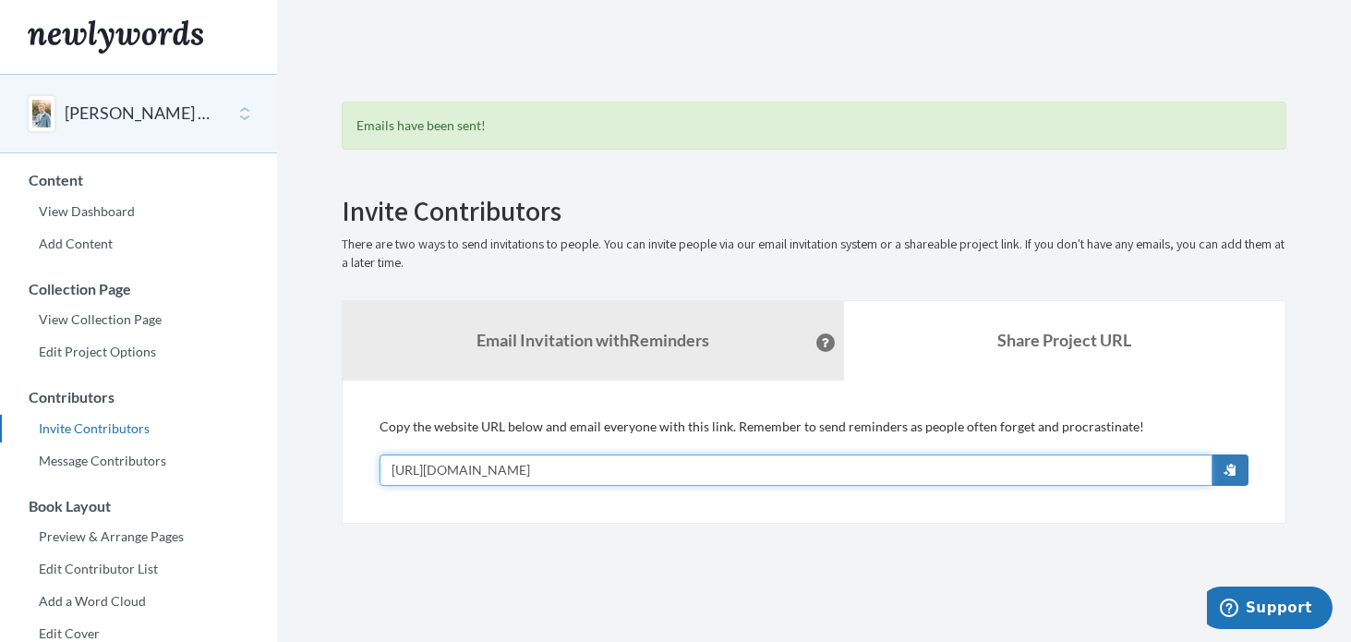
scroll to position [0, 0]
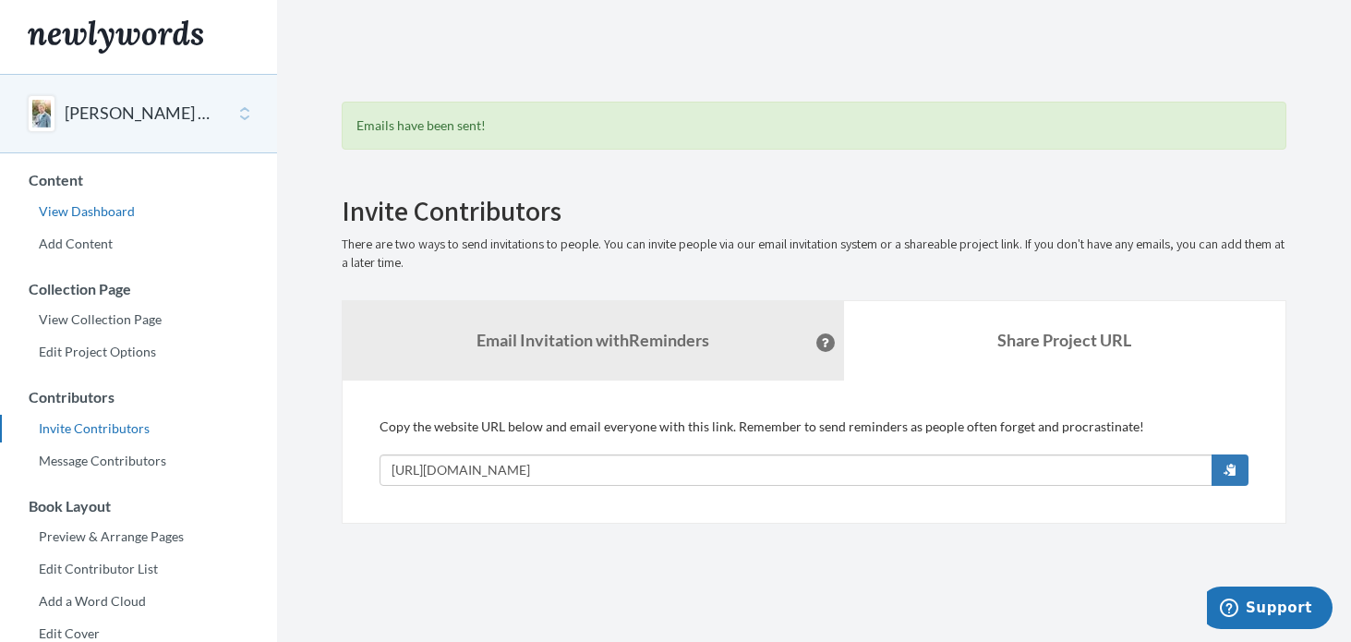
click at [66, 208] on link "View Dashboard" at bounding box center [138, 212] width 277 height 28
